Goal: Transaction & Acquisition: Book appointment/travel/reservation

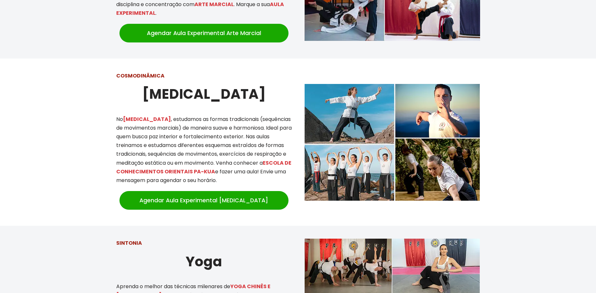
scroll to position [434, 0]
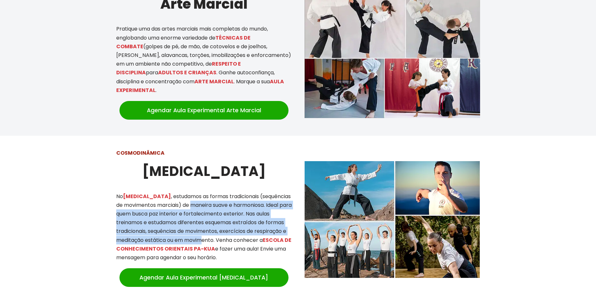
drag, startPoint x: 184, startPoint y: 196, endPoint x: 203, endPoint y: 235, distance: 43.0
click at [203, 235] on p "No TAI CHI , estudamos as formas tradicionais (sequências de movimentos marciai…" at bounding box center [203, 227] width 175 height 70
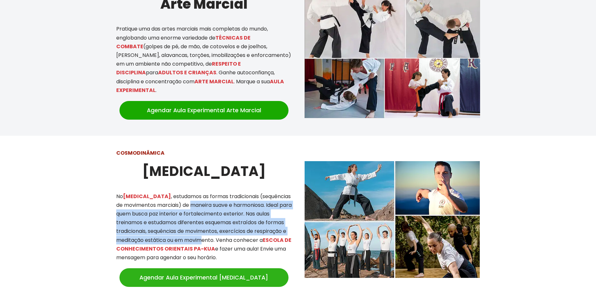
click at [217, 272] on link "Agendar Aula Experimental Tai Chi" at bounding box center [203, 277] width 169 height 19
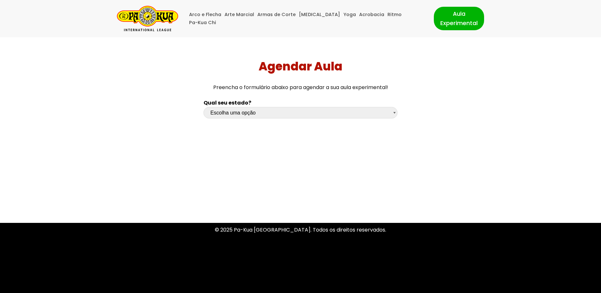
click at [247, 115] on select "Escolha uma opção [GEOGRAPHIC_DATA] [GEOGRAPHIC_DATA] [GEOGRAPHIC_DATA] [GEOGRA…" at bounding box center [300, 112] width 194 height 11
select select "sc"
click at [203, 107] on select "Escolha uma opção [GEOGRAPHIC_DATA] [GEOGRAPHIC_DATA] [GEOGRAPHIC_DATA] [GEOGRA…" at bounding box center [300, 112] width 194 height 11
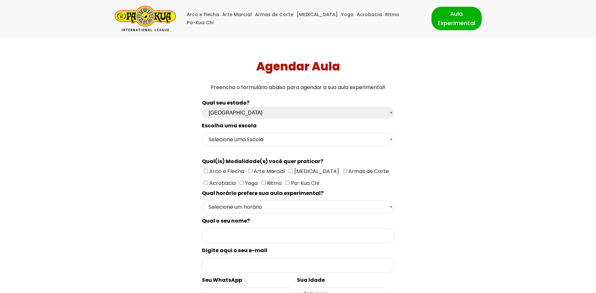
click at [225, 140] on select "Selecione uma Escola Florianópolis - Escola Pantanal [GEOGRAPHIC_DATA] - [GEOGR…" at bounding box center [298, 139] width 192 height 13
select select "[GEOGRAPHIC_DATA] - [GEOGRAPHIC_DATA]"
click at [202, 133] on select "Selecione uma Escola Florianópolis - Escola Pantanal [GEOGRAPHIC_DATA] - [GEOGR…" at bounding box center [298, 139] width 192 height 13
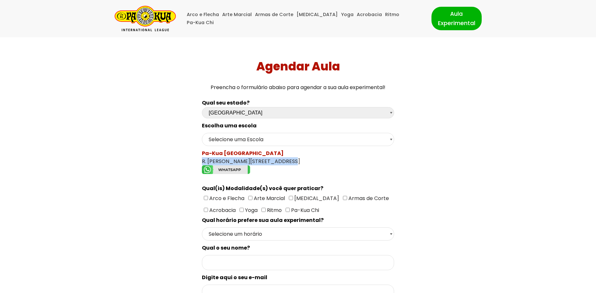
drag, startPoint x: 201, startPoint y: 161, endPoint x: 280, endPoint y: 158, distance: 79.5
click at [280, 158] on div "Pa-Kua São José R. [PERSON_NAME][STREET_ADDRESS]" at bounding box center [298, 162] width 192 height 27
click at [184, 188] on div "Qual seu estado? Escolha uma opção [GEOGRAPHIC_DATA] [GEOGRAPHIC_DATA] [GEOGRAP…" at bounding box center [297, 267] width 417 height 345
click at [289, 198] on input"] "[MEDICAL_DATA]" at bounding box center [291, 198] width 4 height 4
checkbox input"] "true"
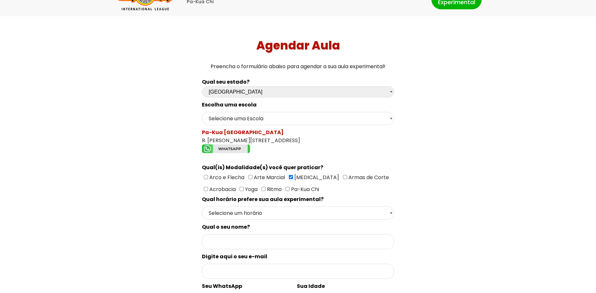
scroll to position [32, 0]
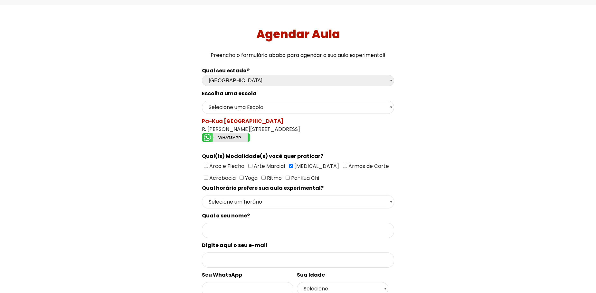
click at [211, 206] on select "Selecione um horário Manhã Tarde Noite" at bounding box center [298, 201] width 192 height 13
select select "Noite"
click at [202, 195] on select "Selecione um horário Manhã Tarde Noite" at bounding box center [298, 201] width 192 height 13
click at [233, 138] on img "Formulário de contacto" at bounding box center [226, 137] width 48 height 9
click at [579, 170] on div "Agendar Aula Preencha o formulário abaixo para agendar a sua aula experimental!…" at bounding box center [298, 211] width 591 height 412
